Goal: Task Accomplishment & Management: Manage account settings

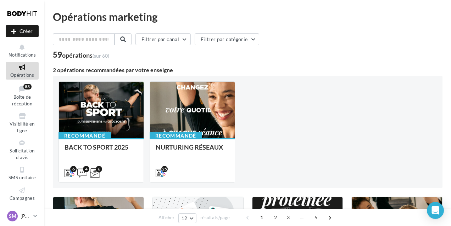
click at [9, 217] on span "SM" at bounding box center [12, 216] width 7 height 7
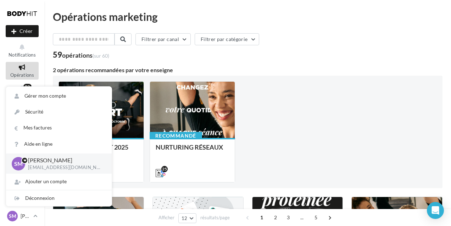
click at [54, 169] on p "[EMAIL_ADDRESS][DOMAIN_NAME]" at bounding box center [64, 168] width 72 height 6
click at [19, 161] on span "SM" at bounding box center [18, 164] width 9 height 8
click at [68, 165] on p "[EMAIL_ADDRESS][DOMAIN_NAME]" at bounding box center [64, 168] width 72 height 6
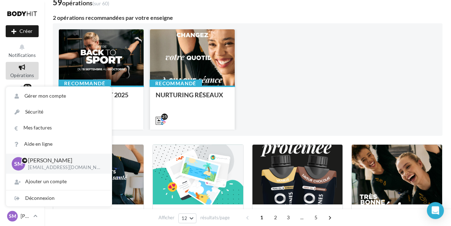
scroll to position [74, 0]
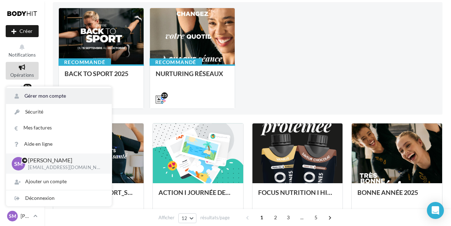
click at [32, 92] on link "Gérer mon compte" at bounding box center [59, 96] width 106 height 16
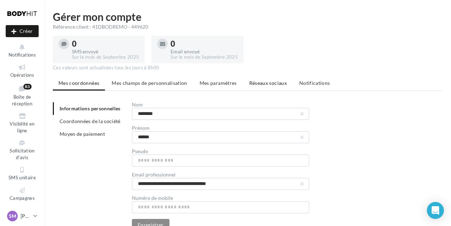
click at [263, 88] on li "Réseaux sociaux" at bounding box center [267, 83] width 49 height 13
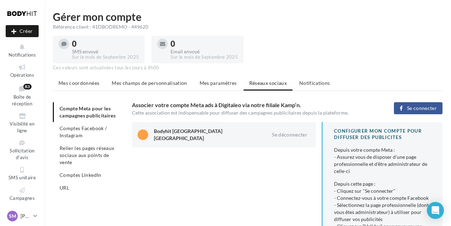
scroll to position [37, 0]
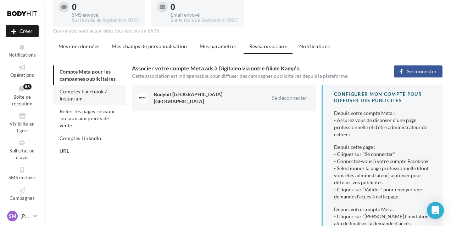
click at [73, 89] on span "Comptes Facebook / Instagram" at bounding box center [83, 95] width 47 height 13
